Goal: Transaction & Acquisition: Book appointment/travel/reservation

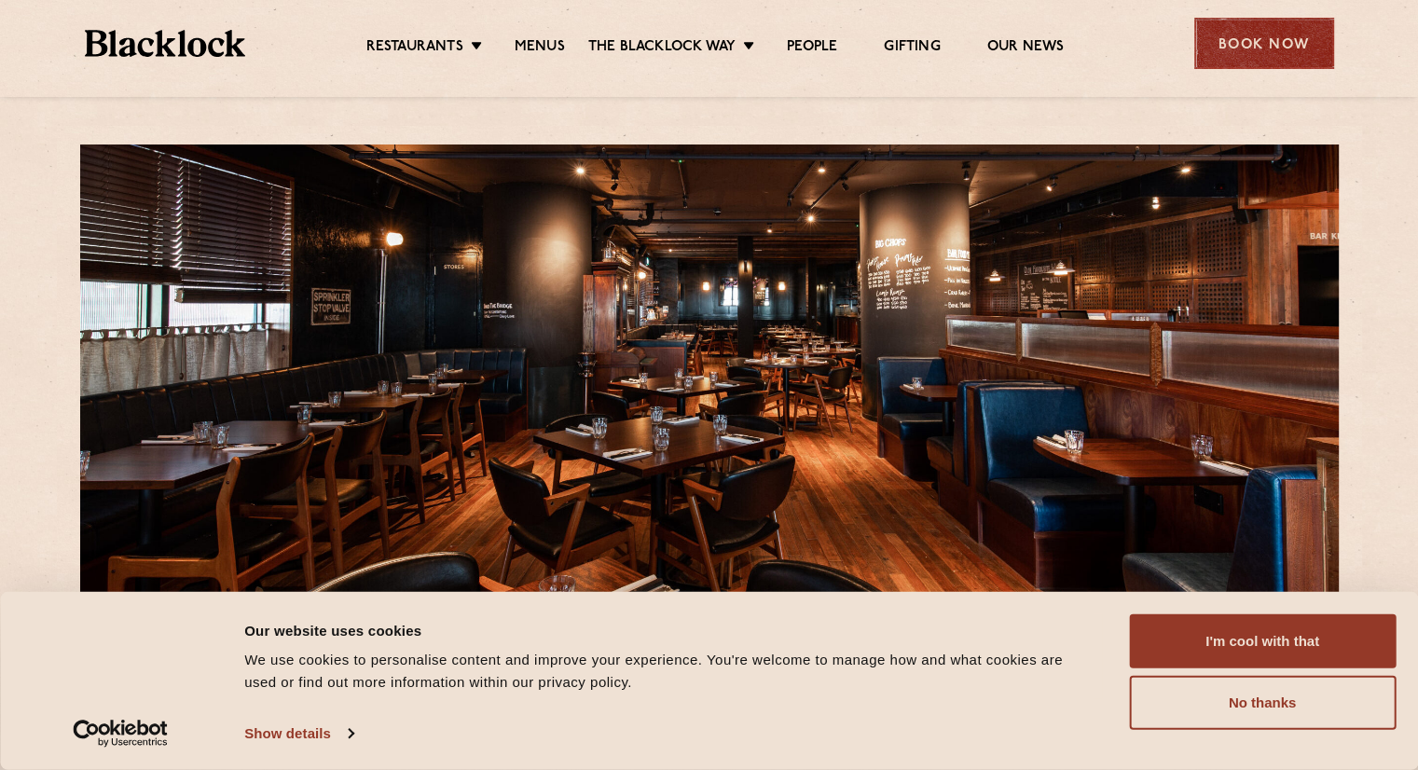
click at [1272, 53] on div "Book Now" at bounding box center [1264, 43] width 140 height 51
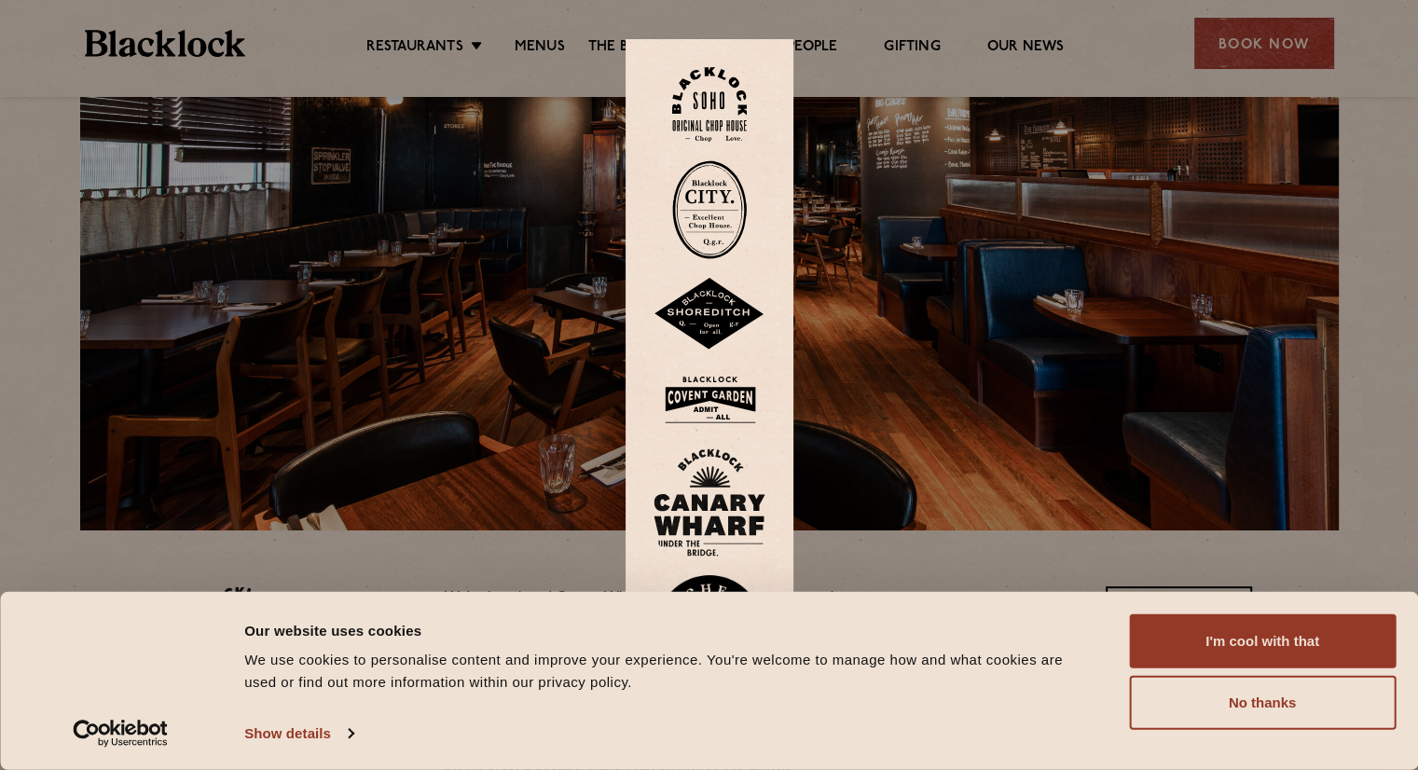
scroll to position [186, 0]
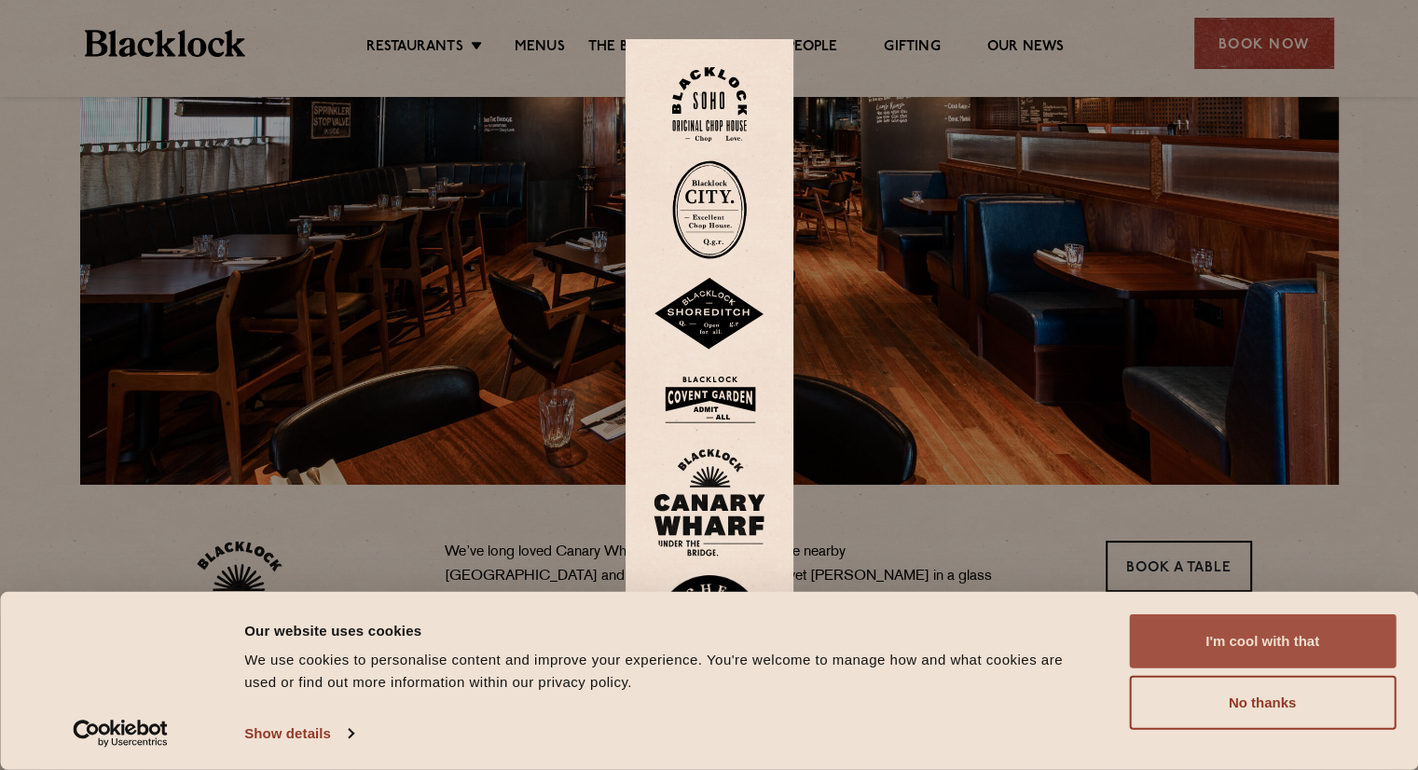
click at [1222, 634] on button "I'm cool with that" at bounding box center [1262, 641] width 267 height 54
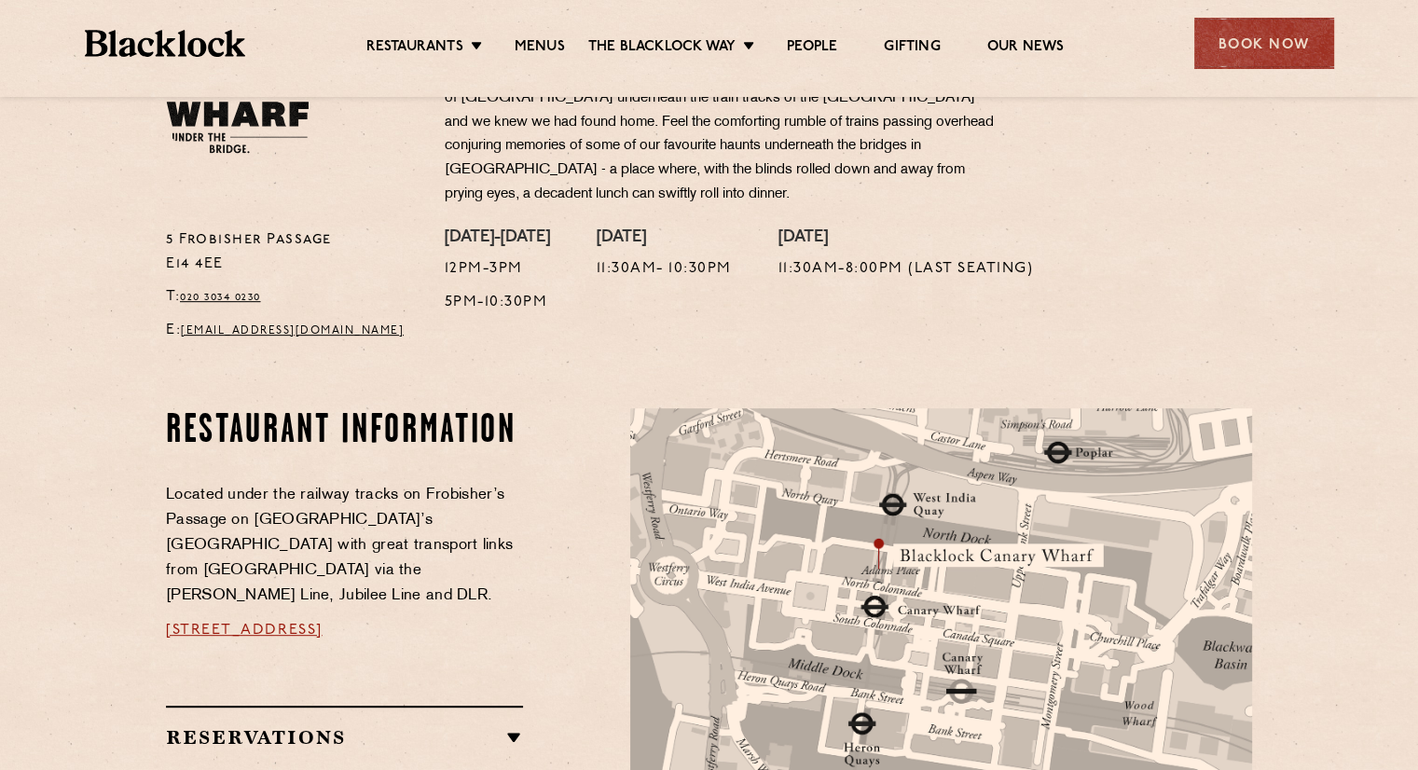
scroll to position [746, 0]
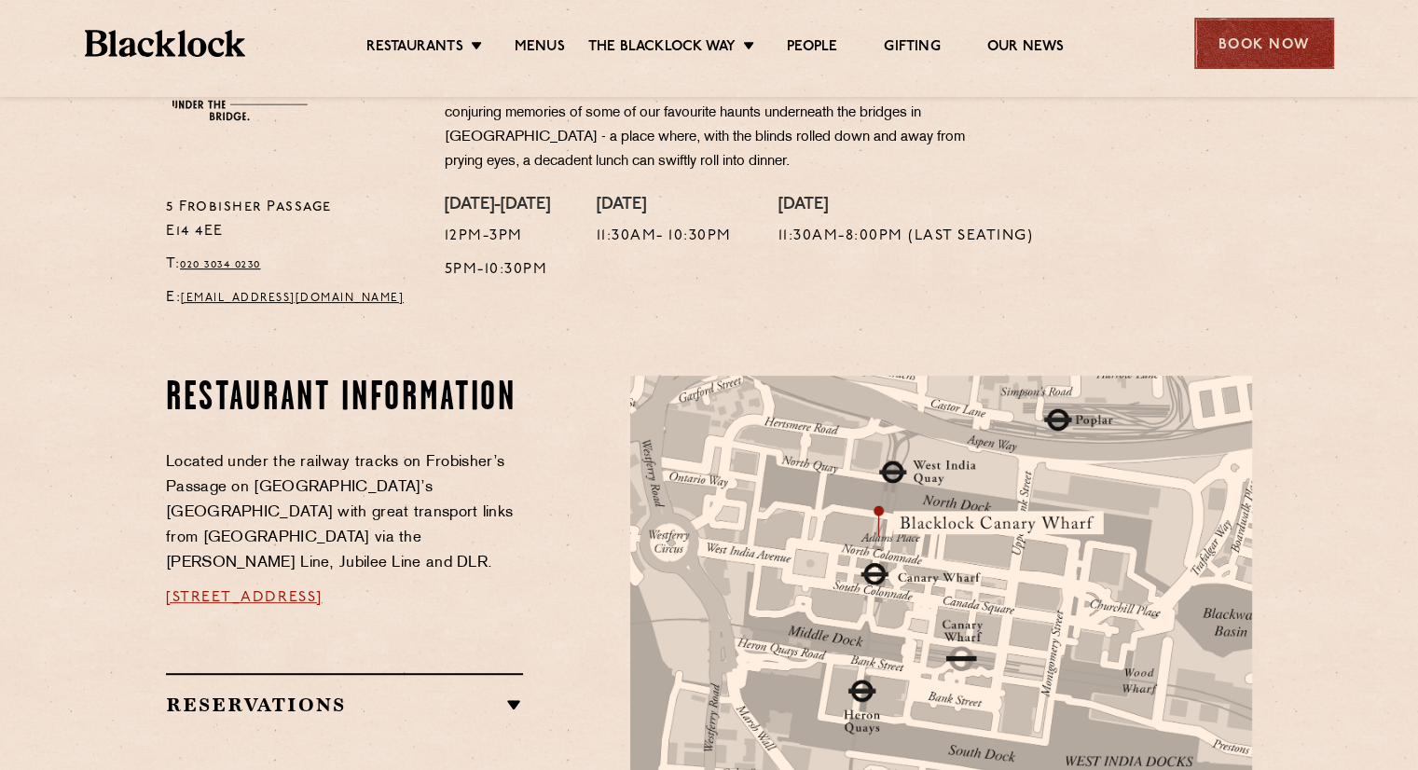
click at [1253, 39] on div "Book Now" at bounding box center [1264, 43] width 140 height 51
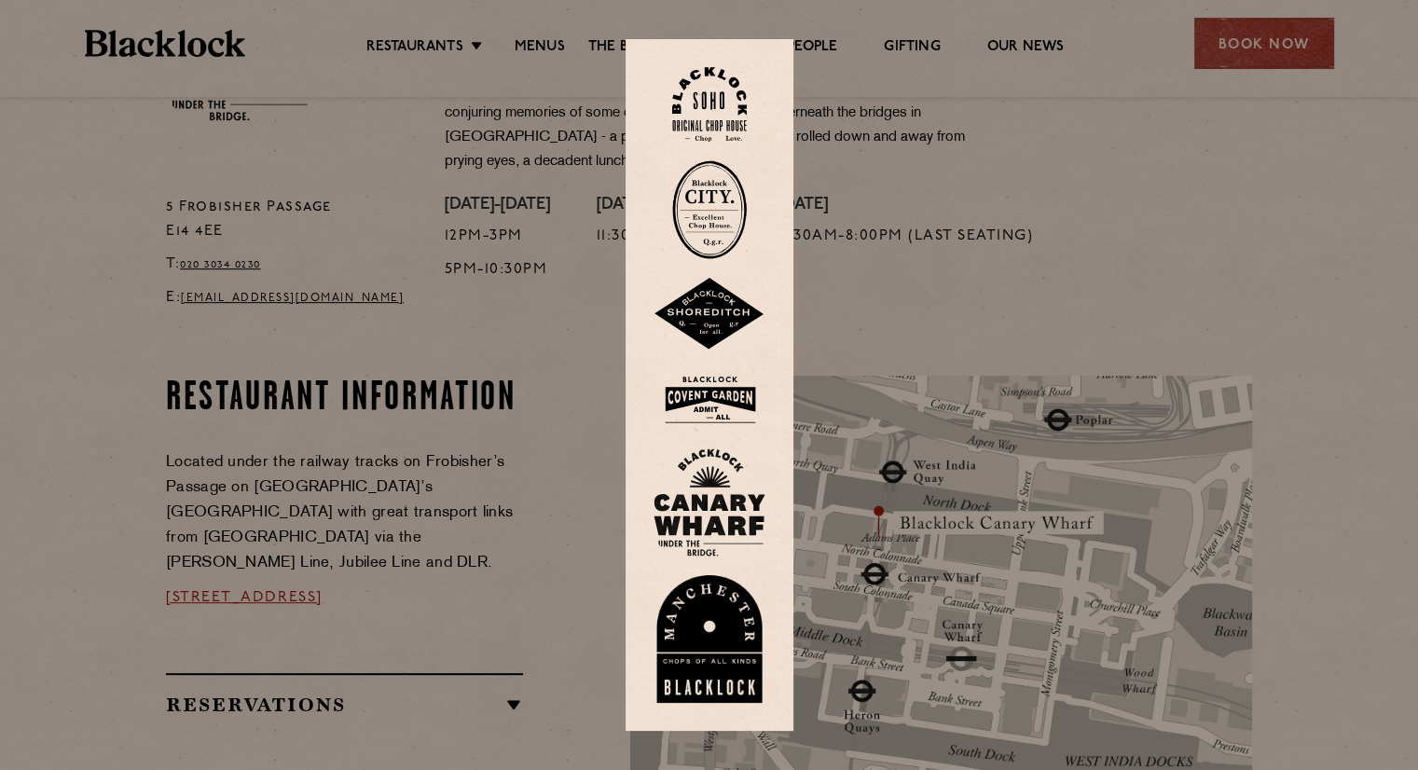
click at [723, 105] on img at bounding box center [709, 105] width 75 height 76
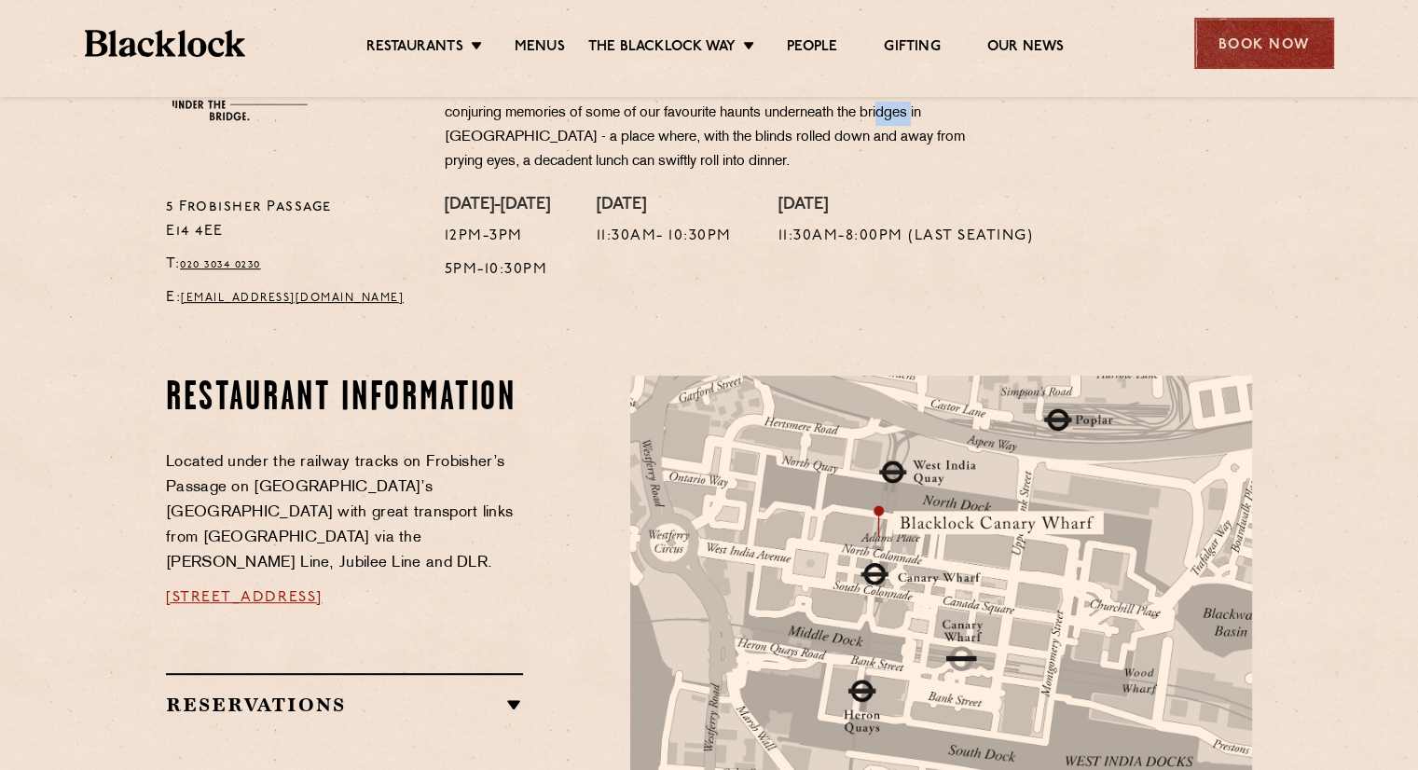
click at [1290, 34] on div "Book Now" at bounding box center [1264, 43] width 140 height 51
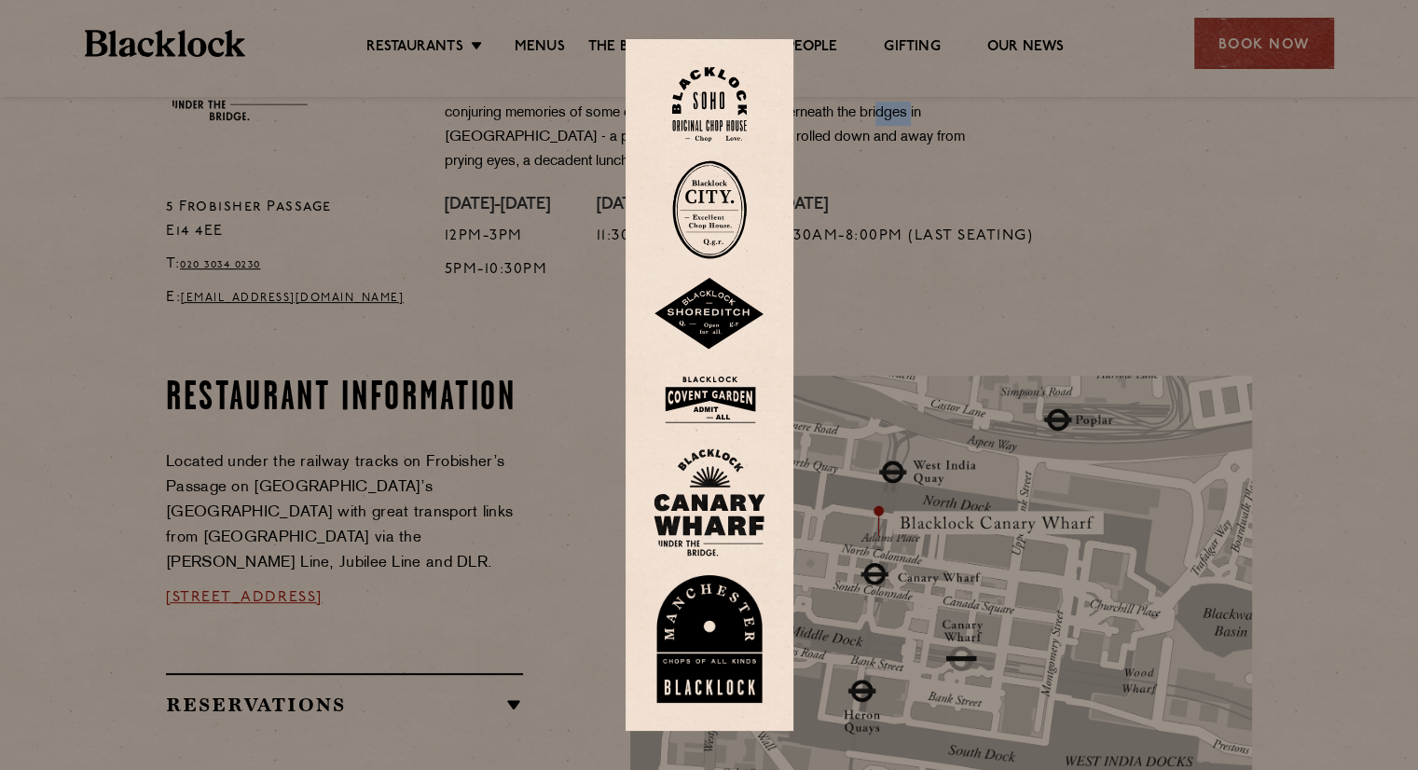
click at [718, 475] on img at bounding box center [709, 502] width 112 height 108
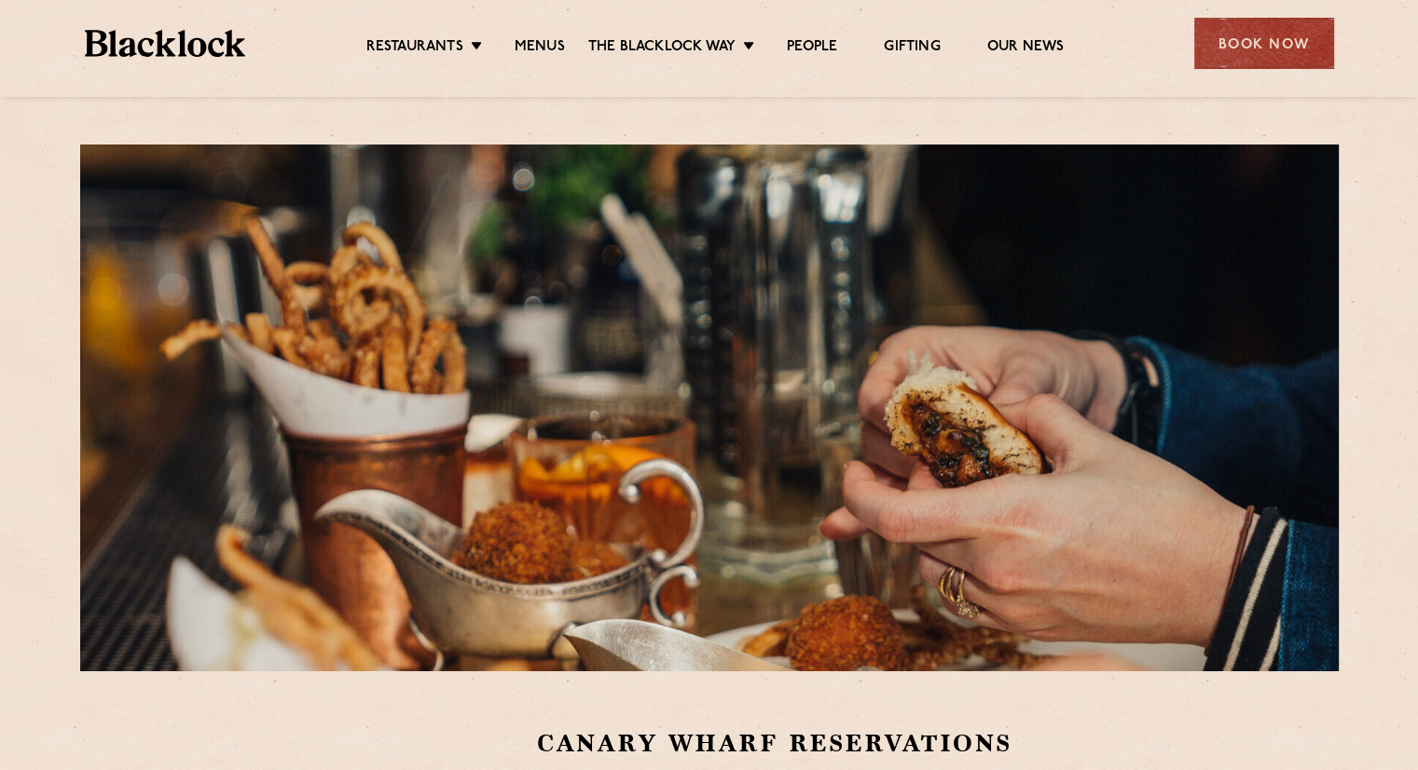
click at [158, 46] on img at bounding box center [165, 43] width 161 height 27
